Goal: Use online tool/utility: Utilize a website feature to perform a specific function

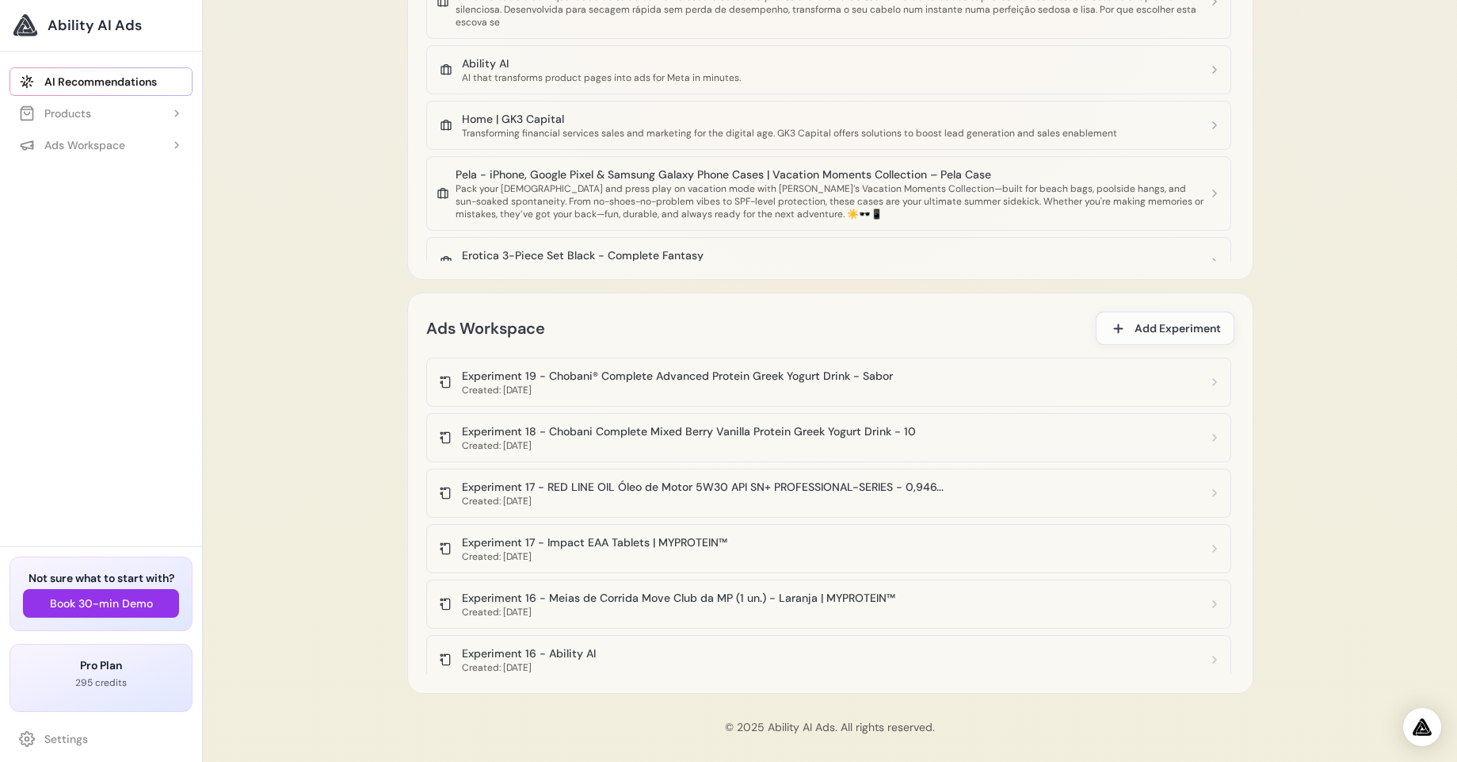
scroll to position [2409, 0]
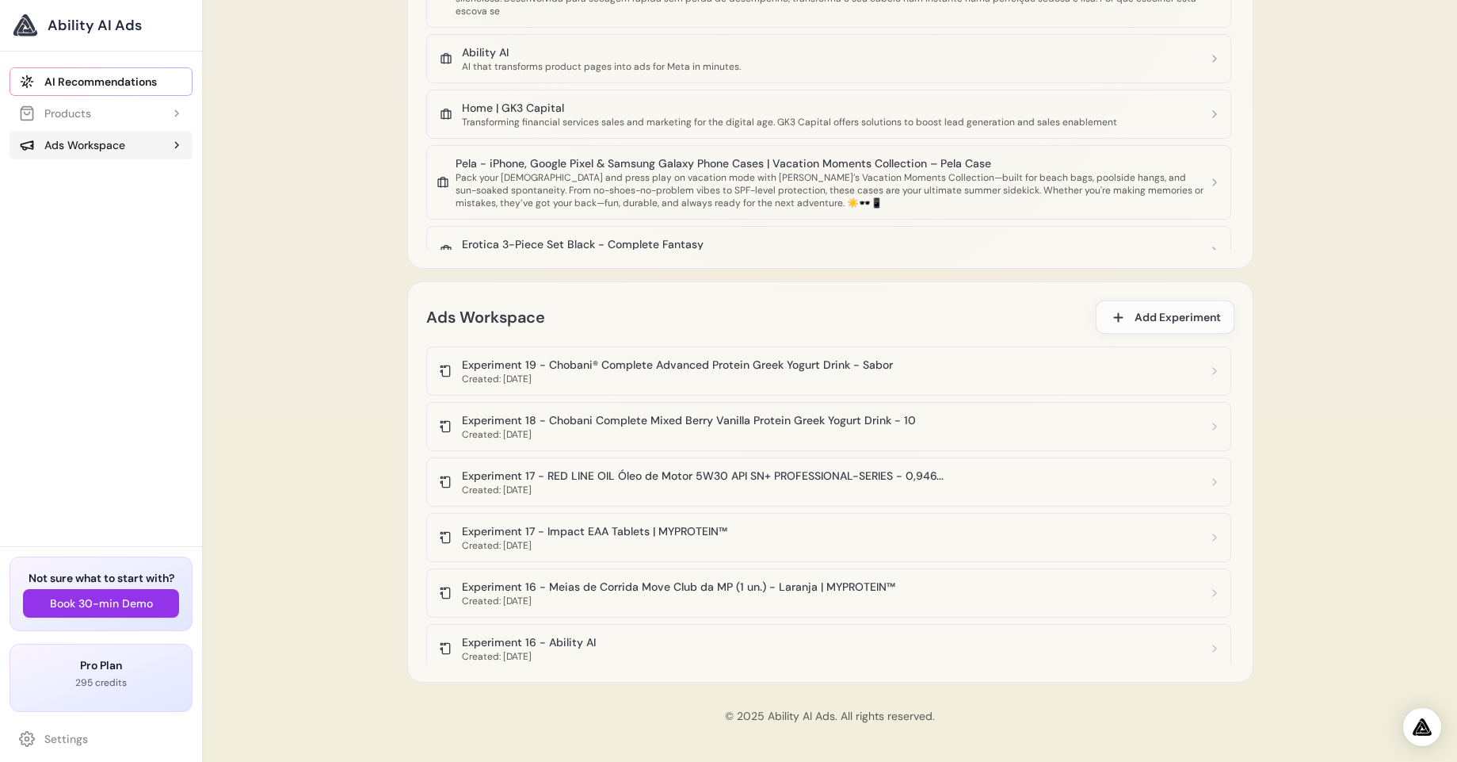
click at [87, 141] on div "Ads Workspace" at bounding box center [72, 145] width 106 height 16
click at [94, 216] on link "Experiment 19 - Chobani® Complete Advanced Protein Greek Yogurt Drink - Sabor" at bounding box center [108, 208] width 167 height 29
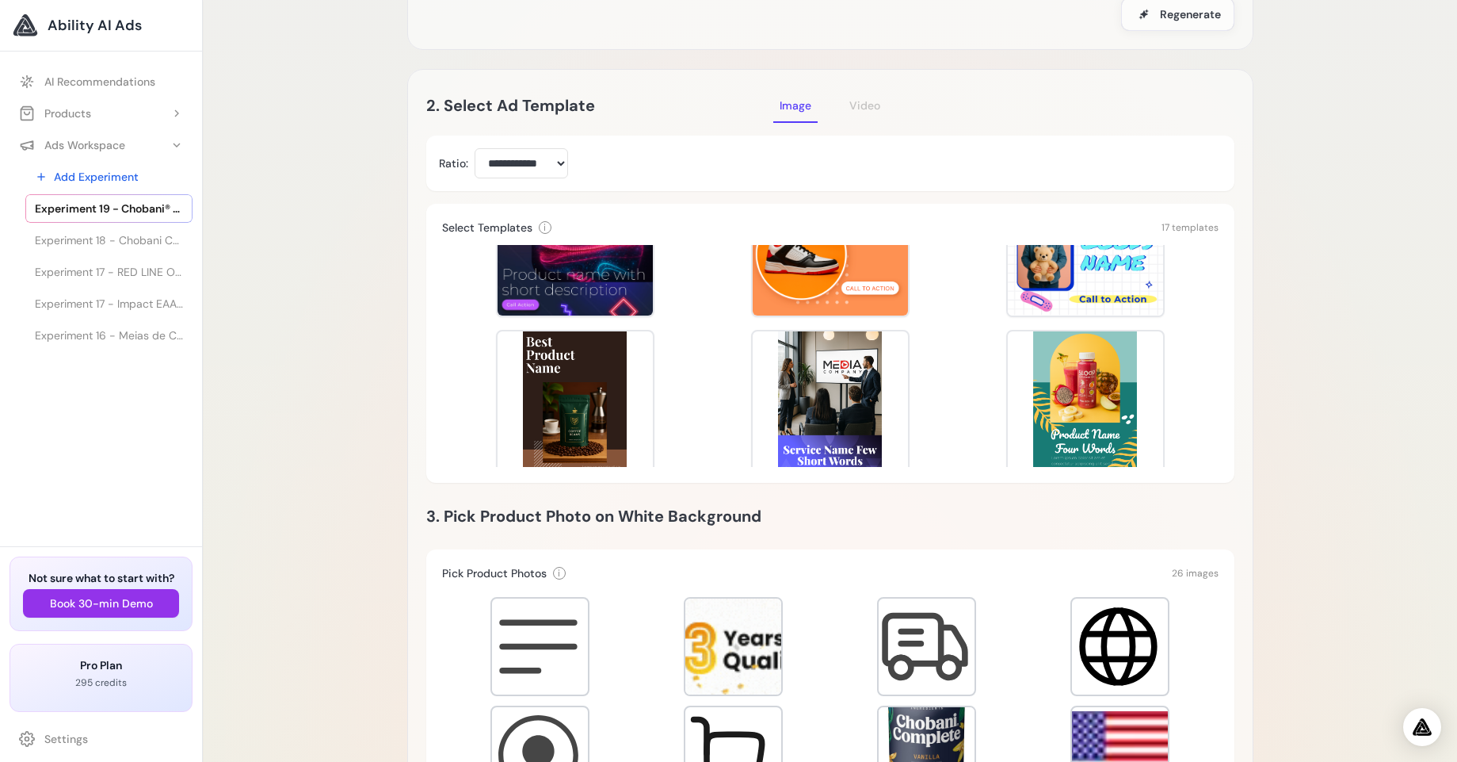
scroll to position [436, 0]
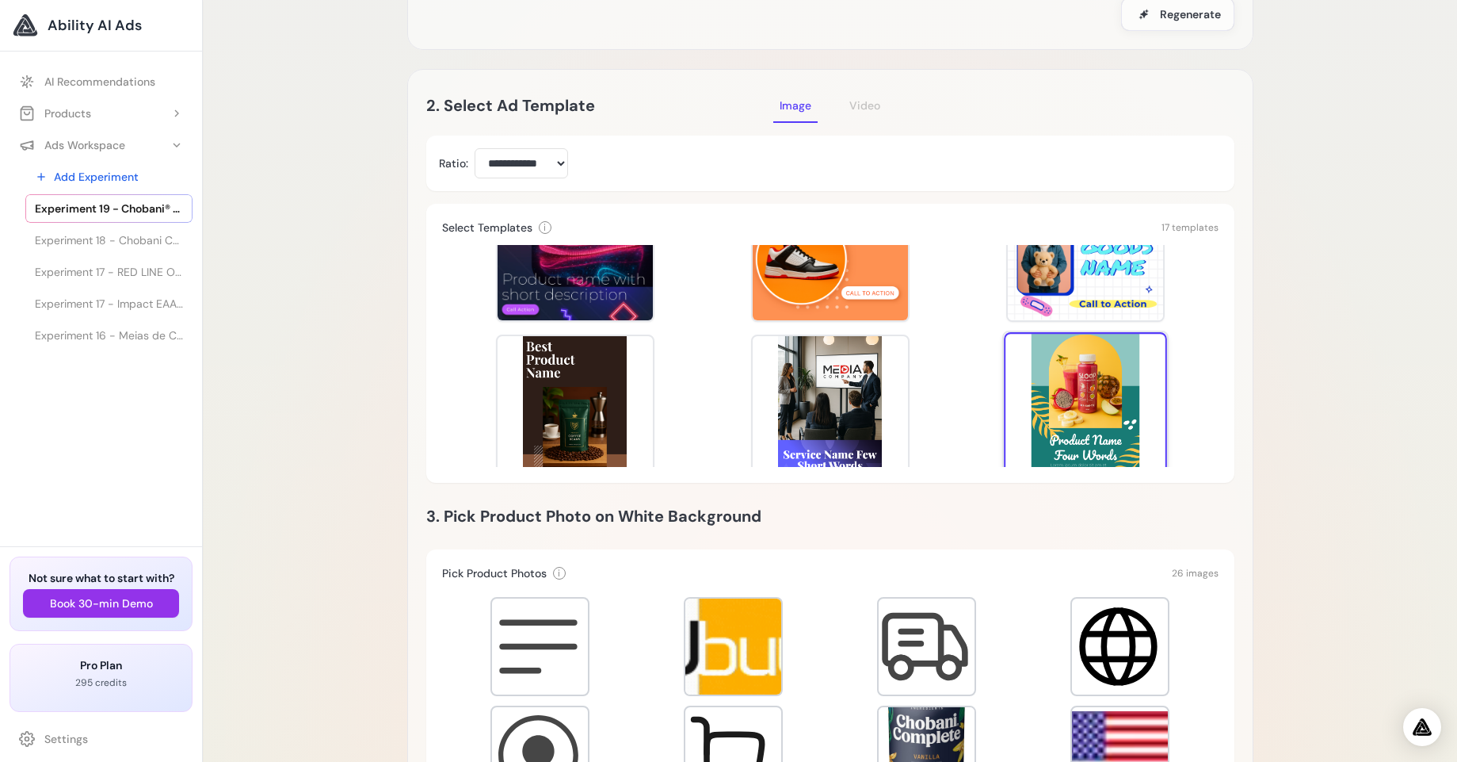
click at [1113, 447] on div at bounding box center [1085, 413] width 163 height 163
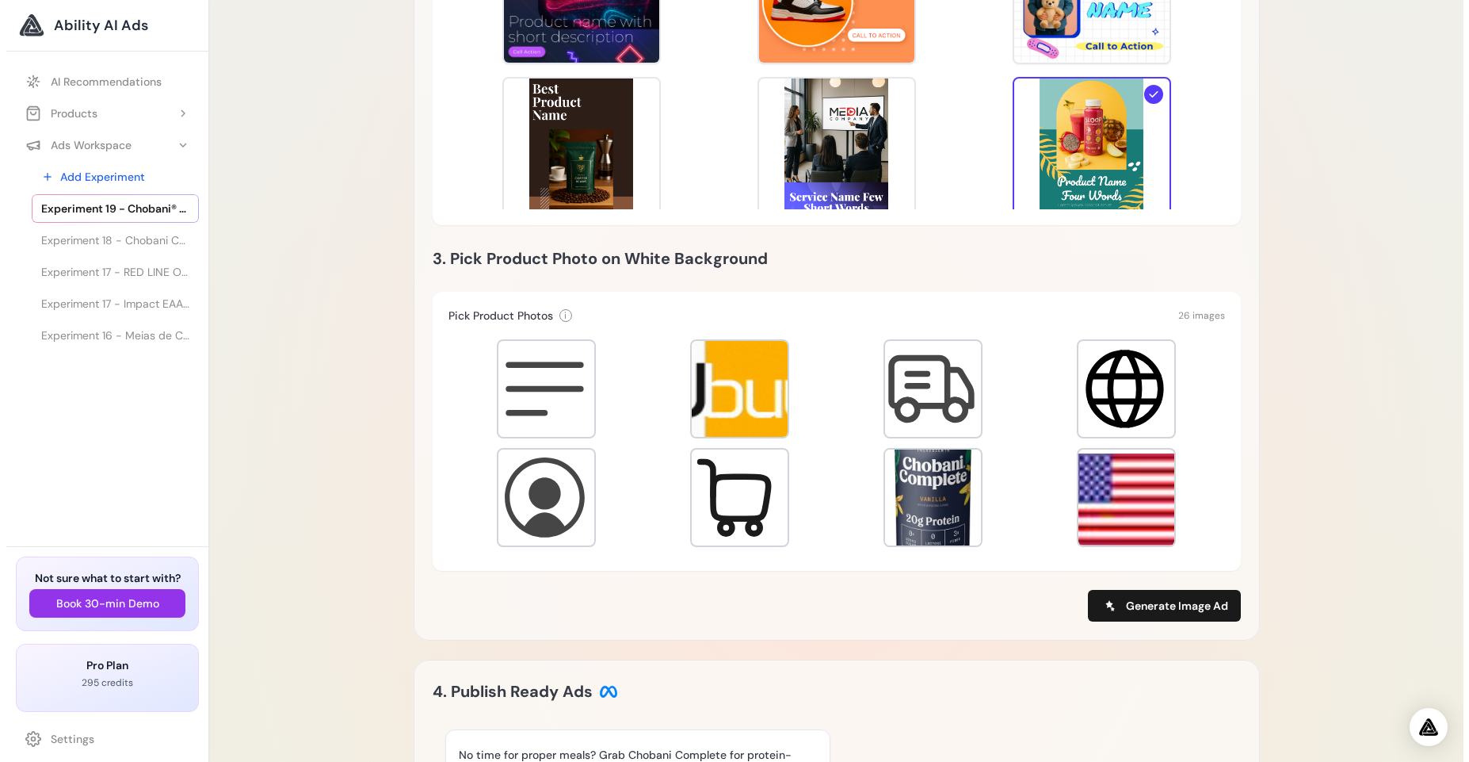
scroll to position [571, 0]
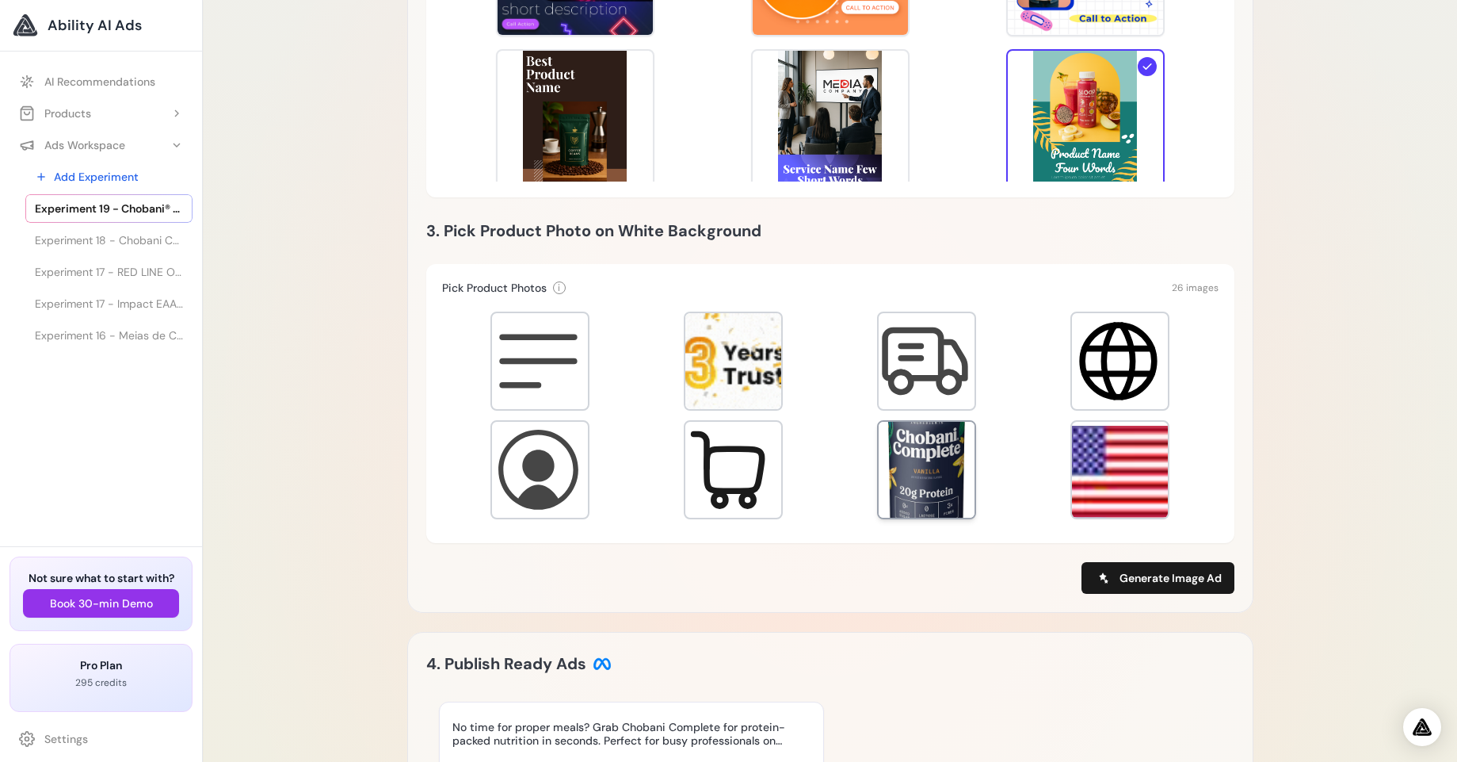
click at [940, 476] on div at bounding box center [927, 470] width 96 height 96
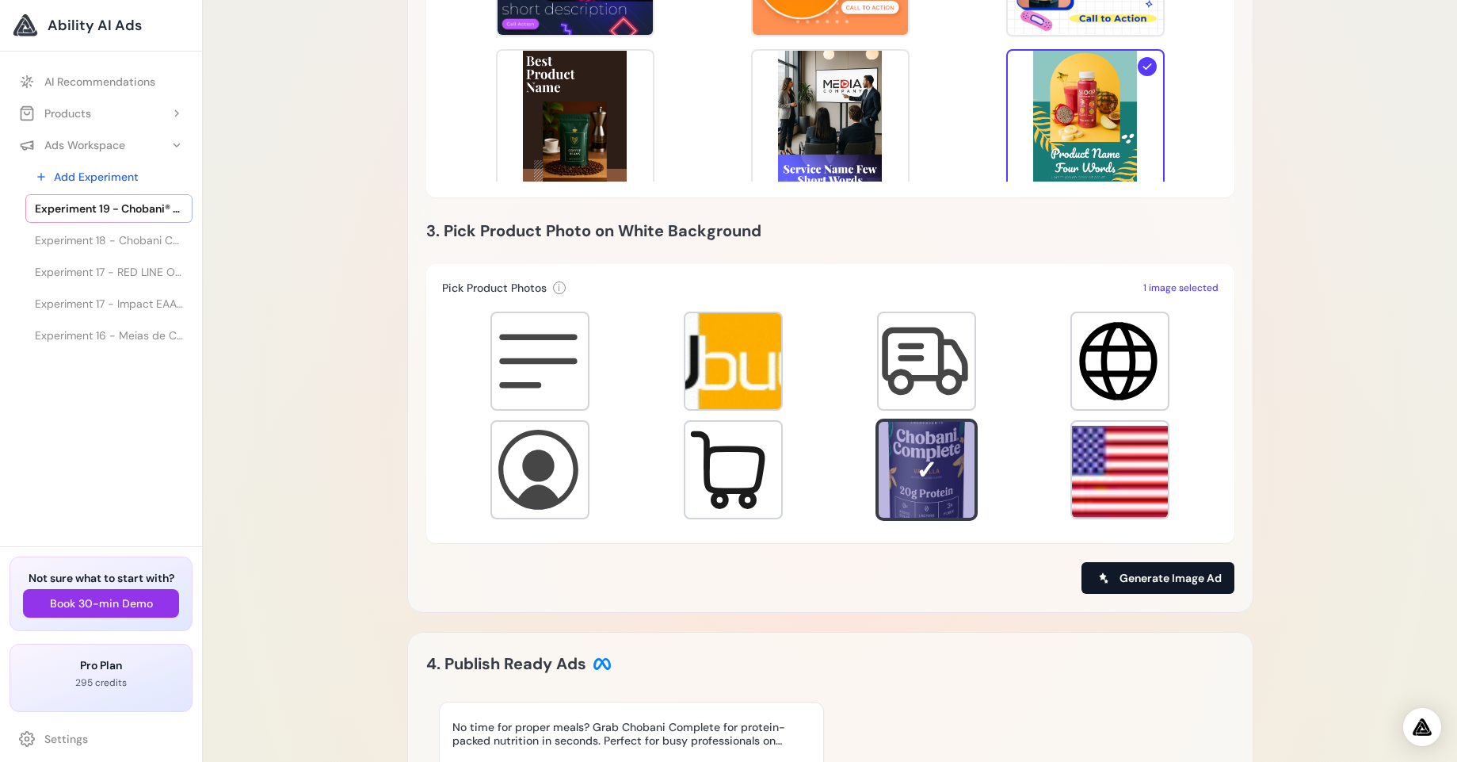
click at [1118, 580] on button "Generate Image Ad" at bounding box center [1158, 578] width 153 height 32
type input "**********"
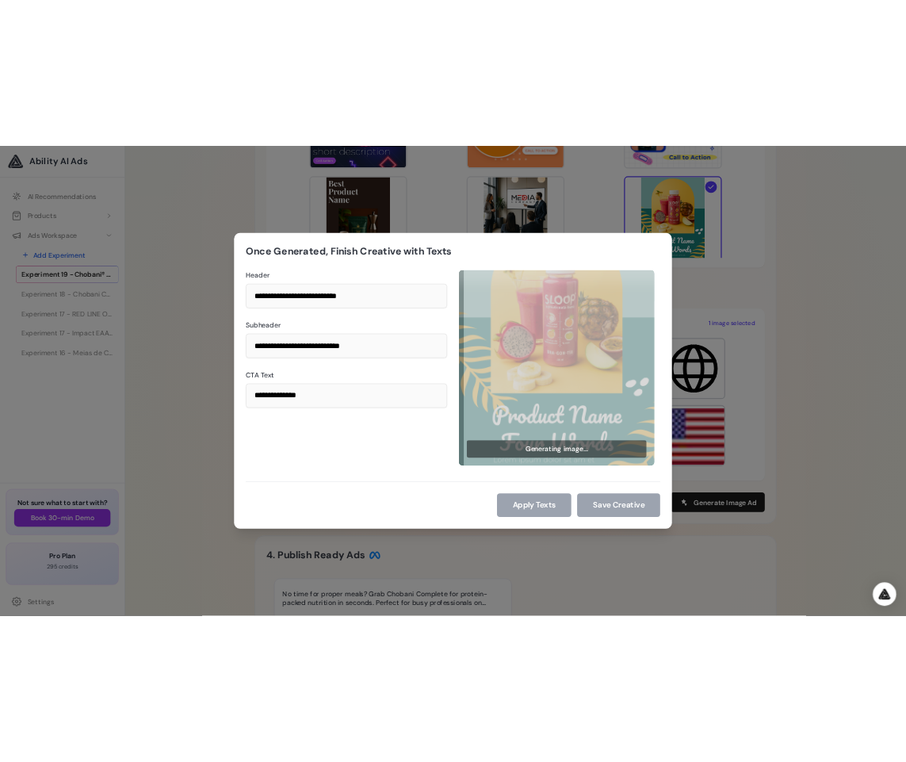
scroll to position [596, 0]
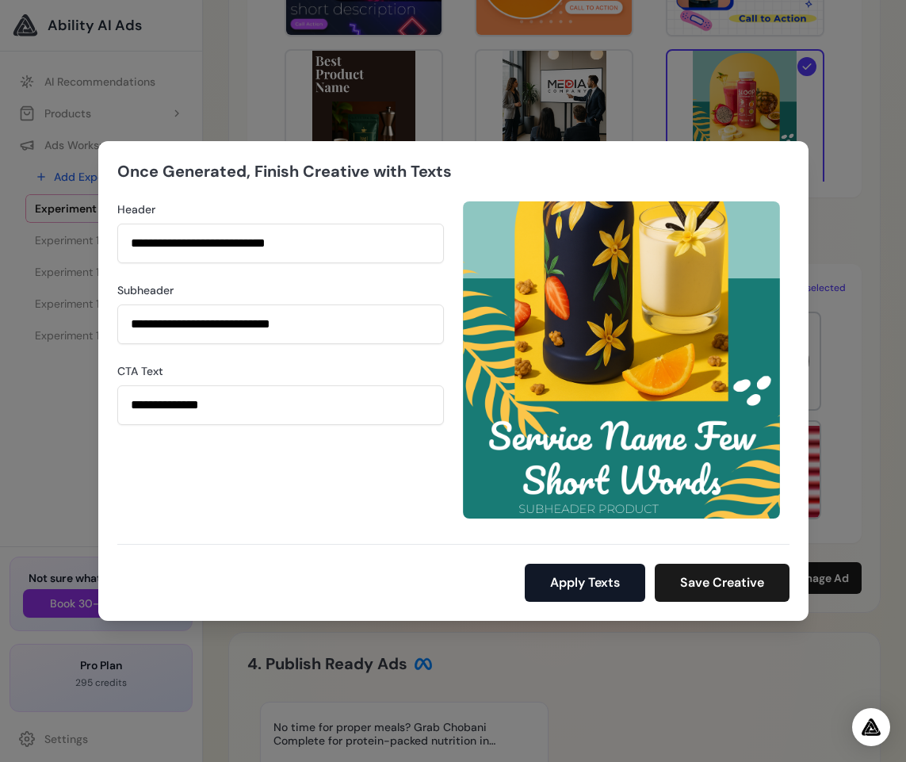
click at [590, 573] on button "Apply Texts" at bounding box center [585, 582] width 120 height 38
